Goal: Task Accomplishment & Management: Use online tool/utility

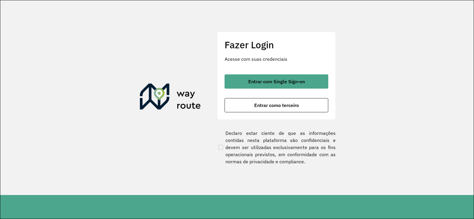
click at [278, 82] on span "Entrar com Single Sign-on" at bounding box center [276, 81] width 57 height 5
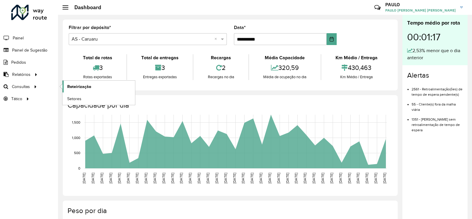
click at [107, 83] on link "Roteirização" at bounding box center [99, 87] width 73 height 12
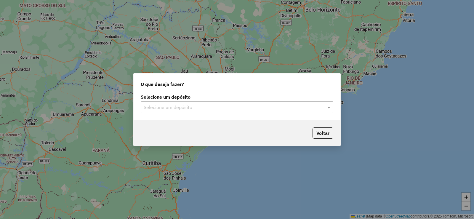
click at [193, 111] on input "text" at bounding box center [231, 107] width 175 height 7
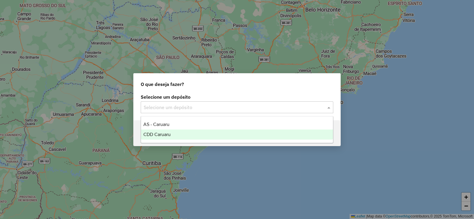
click at [183, 131] on div "CDD Caruaru" at bounding box center [237, 134] width 192 height 10
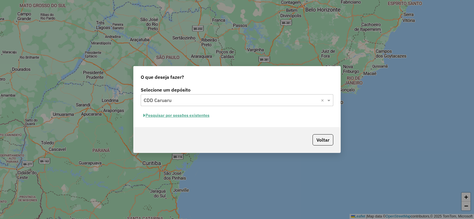
click at [192, 116] on button "Pesquisar por sessões existentes" at bounding box center [176, 115] width 71 height 9
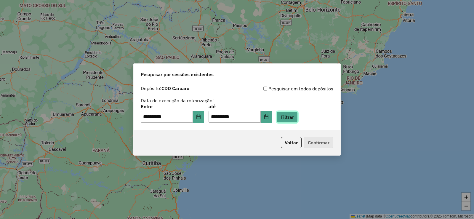
click at [290, 119] on button "Filtrar" at bounding box center [287, 116] width 21 height 11
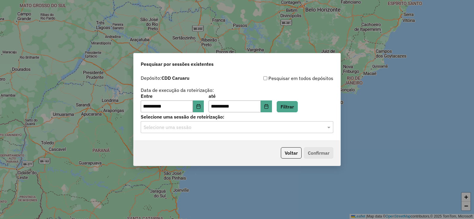
click at [226, 124] on input "text" at bounding box center [231, 127] width 175 height 7
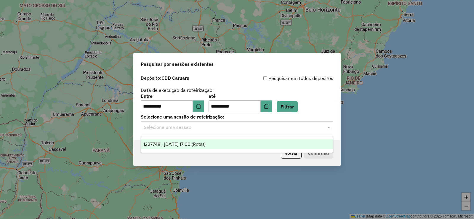
click at [205, 142] on span "1227748 - 11/08/2025 17:00 (Rotas)" at bounding box center [174, 144] width 62 height 5
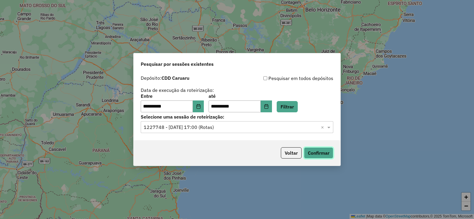
click at [325, 149] on button "Confirmar" at bounding box center [318, 152] width 29 height 11
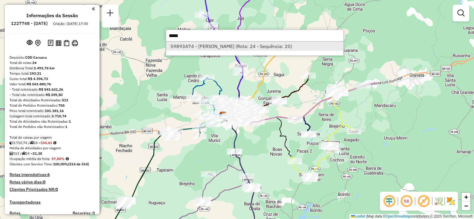
type input "*****"
click at [234, 47] on li "59893474 - [PERSON_NAME] (Rota: 24 - Sequência: 20)" at bounding box center [254, 46] width 177 height 9
select select "**********"
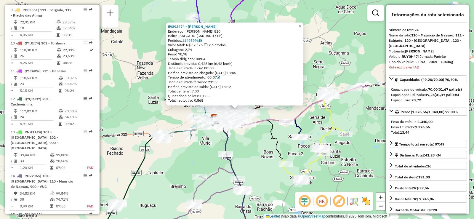
scroll to position [953, 0]
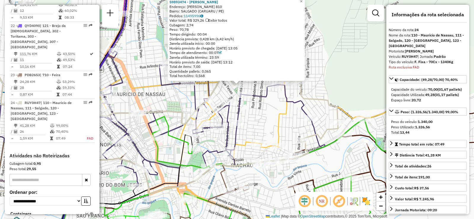
drag, startPoint x: 250, startPoint y: 96, endPoint x: 267, endPoint y: 121, distance: 31.0
click at [267, 121] on div "59893474 - [GEOGRAPHIC_DATA][PERSON_NAME]: [PERSON_NAME] 810 Bairro: SALGADO (C…" at bounding box center [237, 109] width 474 height 219
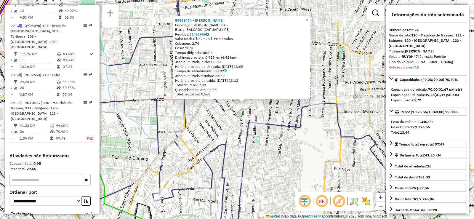
drag, startPoint x: 259, startPoint y: 90, endPoint x: 283, endPoint y: 112, distance: 33.3
click at [283, 112] on div "59893474 - [GEOGRAPHIC_DATA][PERSON_NAME]: [PERSON_NAME] 810 Bairro: SALGADO (C…" at bounding box center [237, 109] width 474 height 219
